Goal: Information Seeking & Learning: Learn about a topic

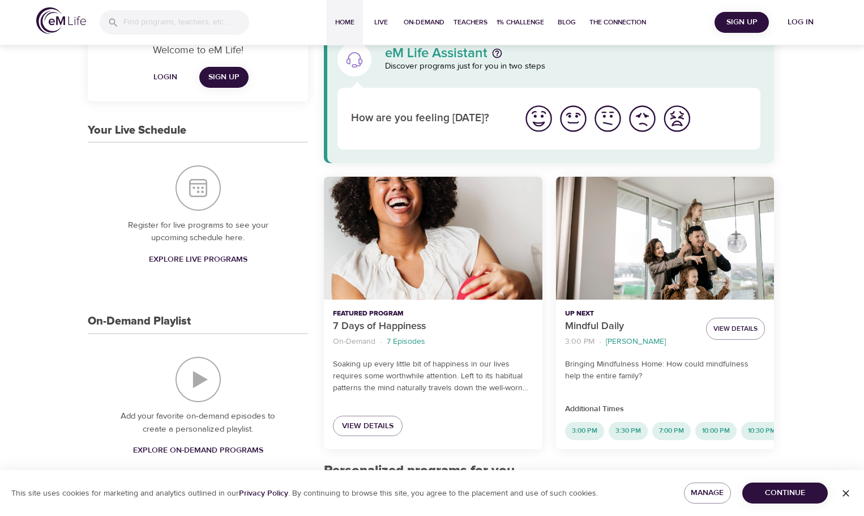
scroll to position [57, 0]
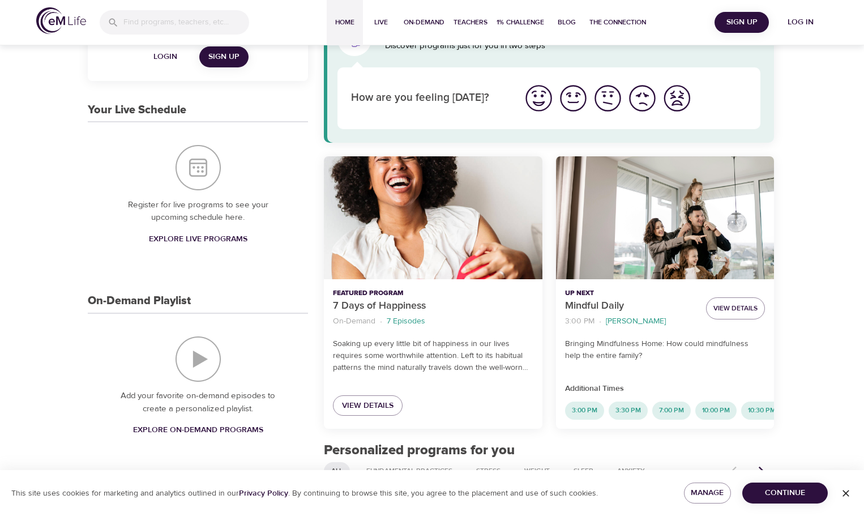
drag, startPoint x: 709, startPoint y: 428, endPoint x: 741, endPoint y: 434, distance: 32.8
click at [741, 428] on div "3:00 PM 3:30 PM 7:00 PM 10:00 PM 10:30 PM" at bounding box center [665, 414] width 218 height 27
click at [739, 317] on button "View Details" at bounding box center [735, 308] width 59 height 22
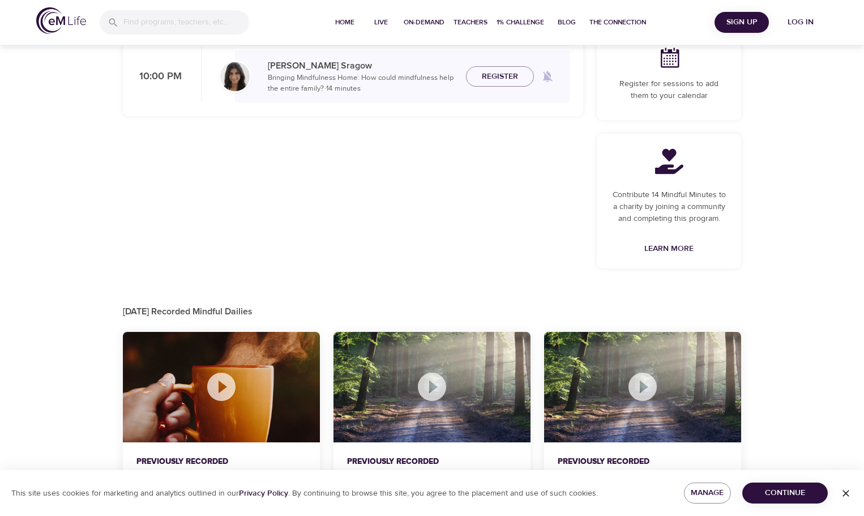
scroll to position [321, 0]
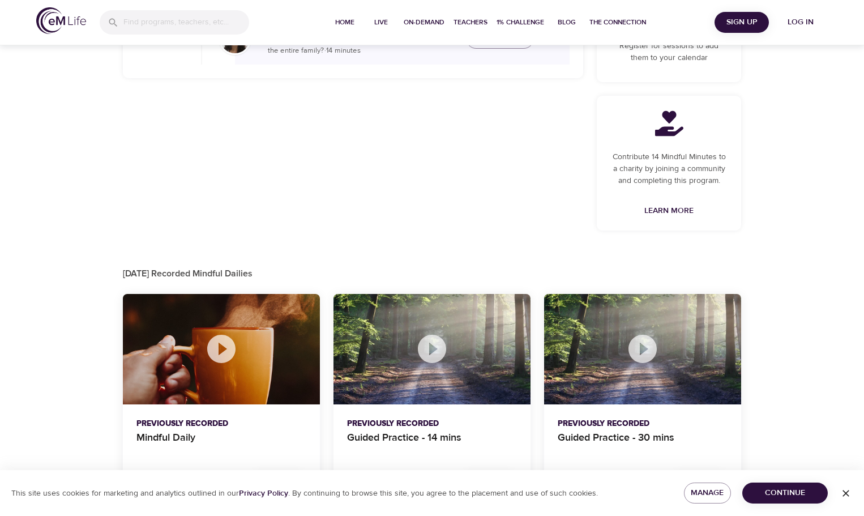
click at [204, 351] on div at bounding box center [221, 349] width 197 height 111
click at [218, 355] on icon at bounding box center [221, 349] width 28 height 28
click at [775, 489] on span "Continue" at bounding box center [784, 493] width 67 height 14
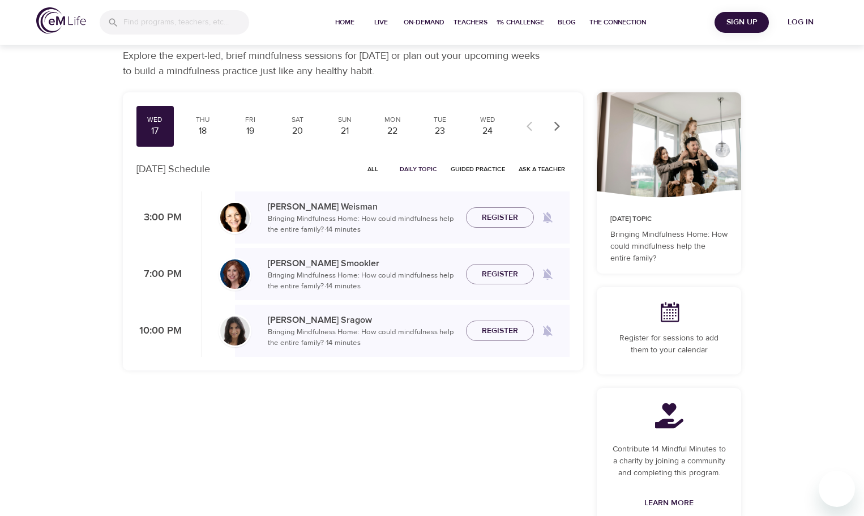
scroll to position [0, 0]
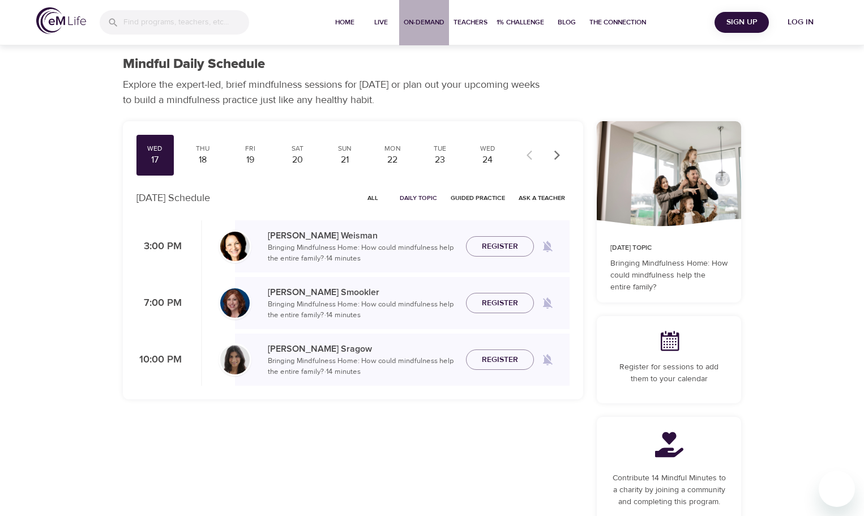
click at [418, 21] on span "On-Demand" at bounding box center [424, 22] width 41 height 12
select select "recent"
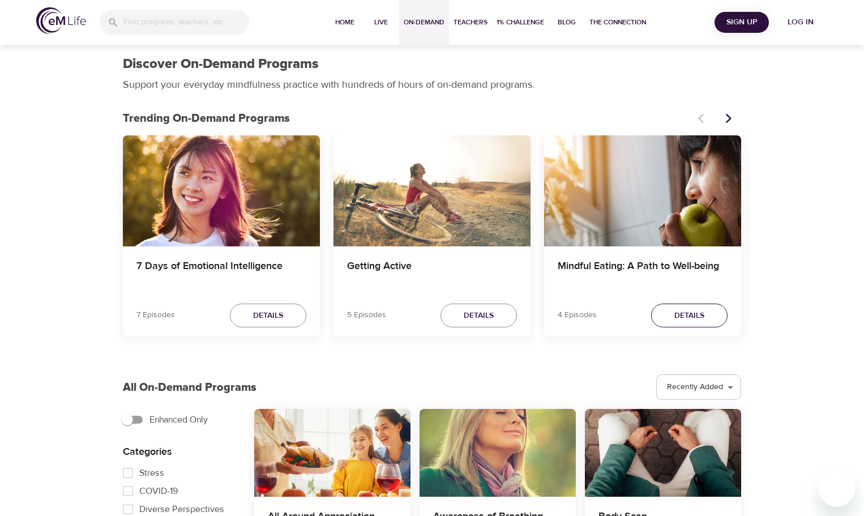
click at [694, 309] on span "Details" at bounding box center [689, 315] width 30 height 14
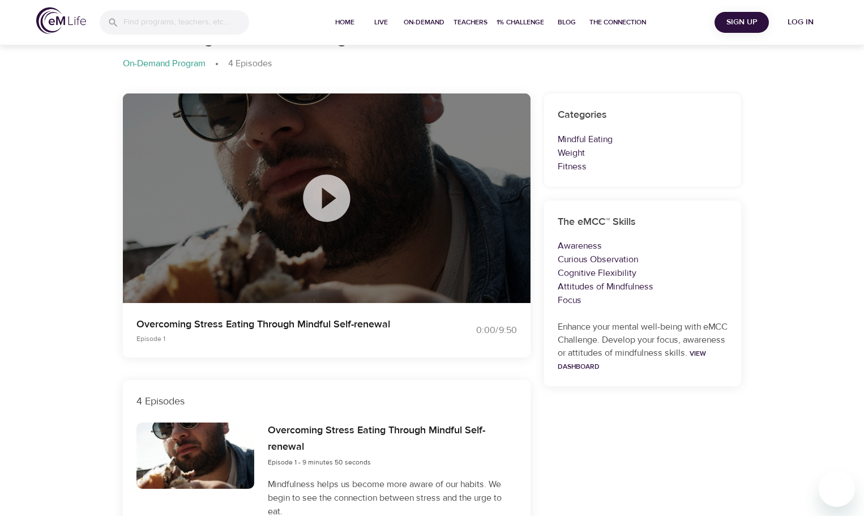
scroll to position [57, 0]
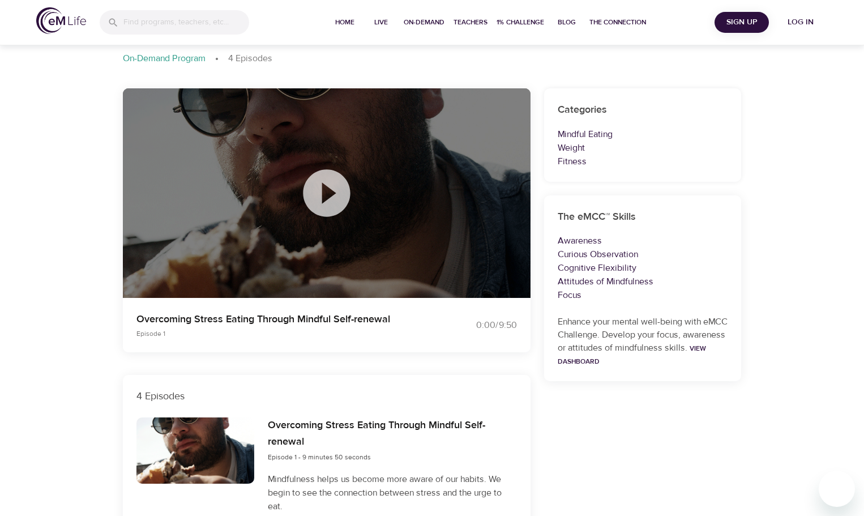
scroll to position [2, 0]
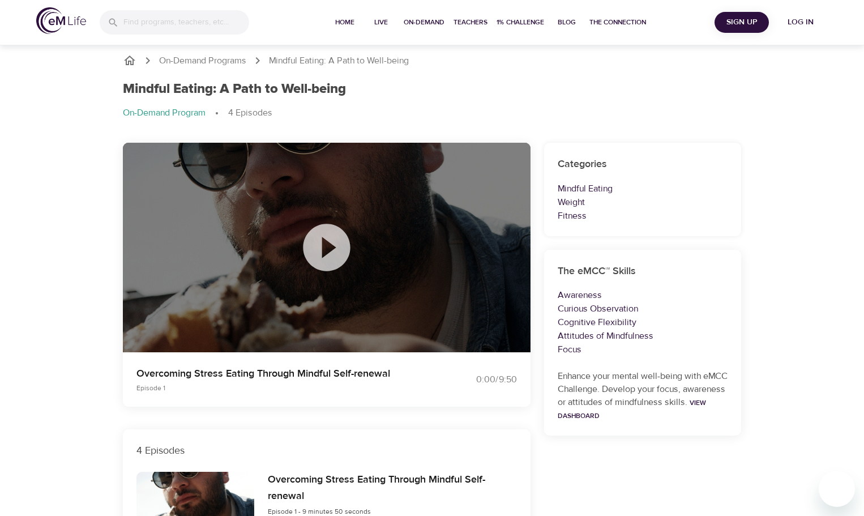
select select "recent"
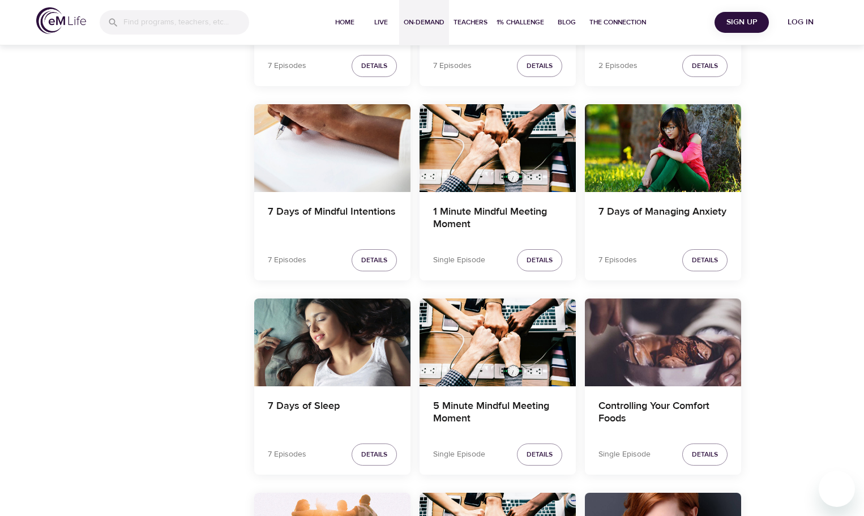
scroll to position [721, 0]
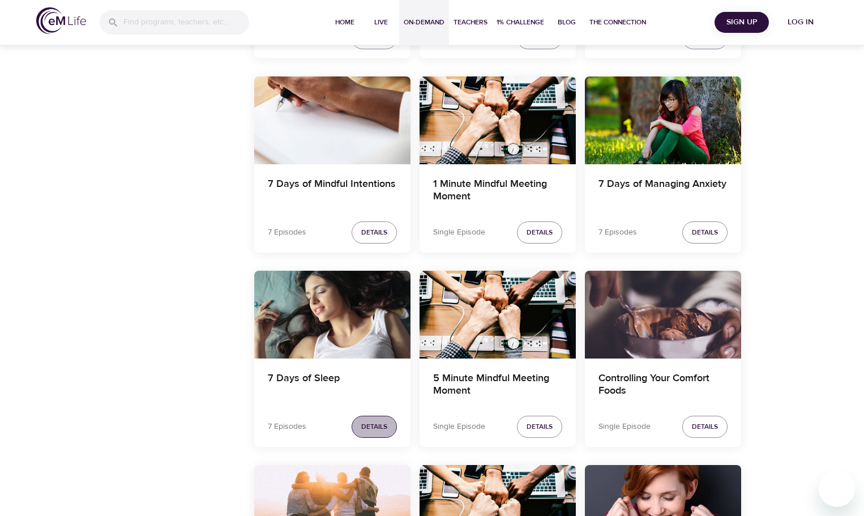
click at [365, 424] on span "Details" at bounding box center [374, 427] width 26 height 12
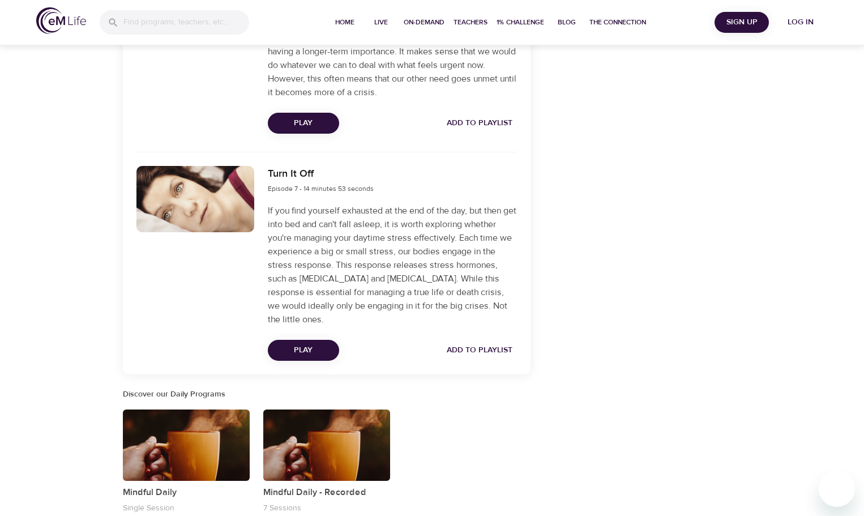
scroll to position [1528, 0]
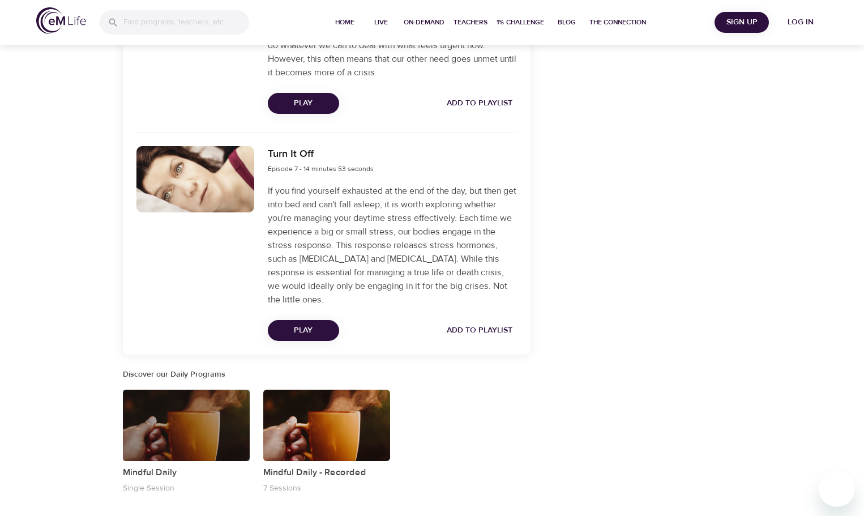
click at [190, 439] on div "button" at bounding box center [186, 424] width 127 height 71
